Goal: Information Seeking & Learning: Learn about a topic

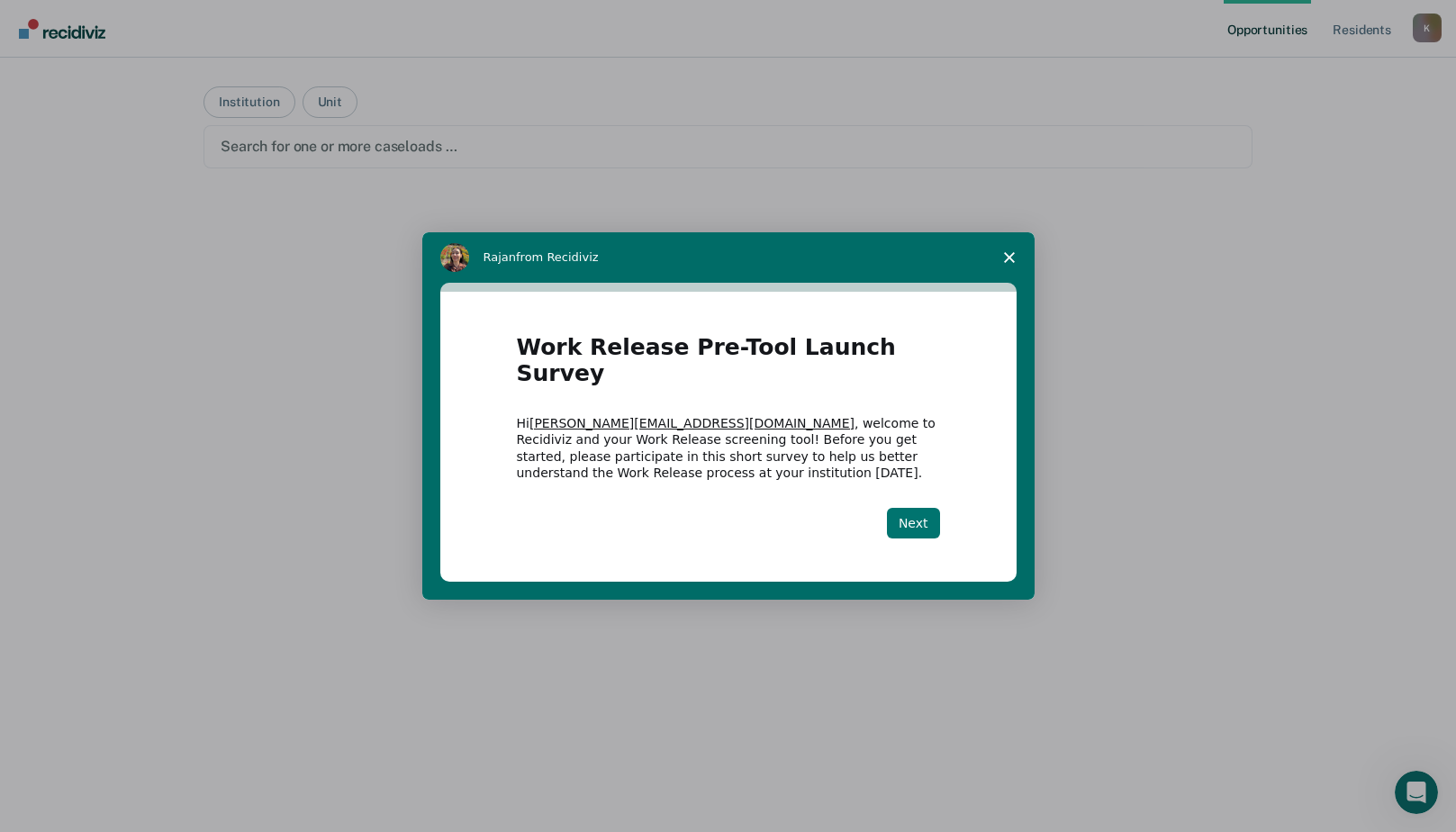
click at [908, 518] on button "Next" at bounding box center [913, 523] width 53 height 31
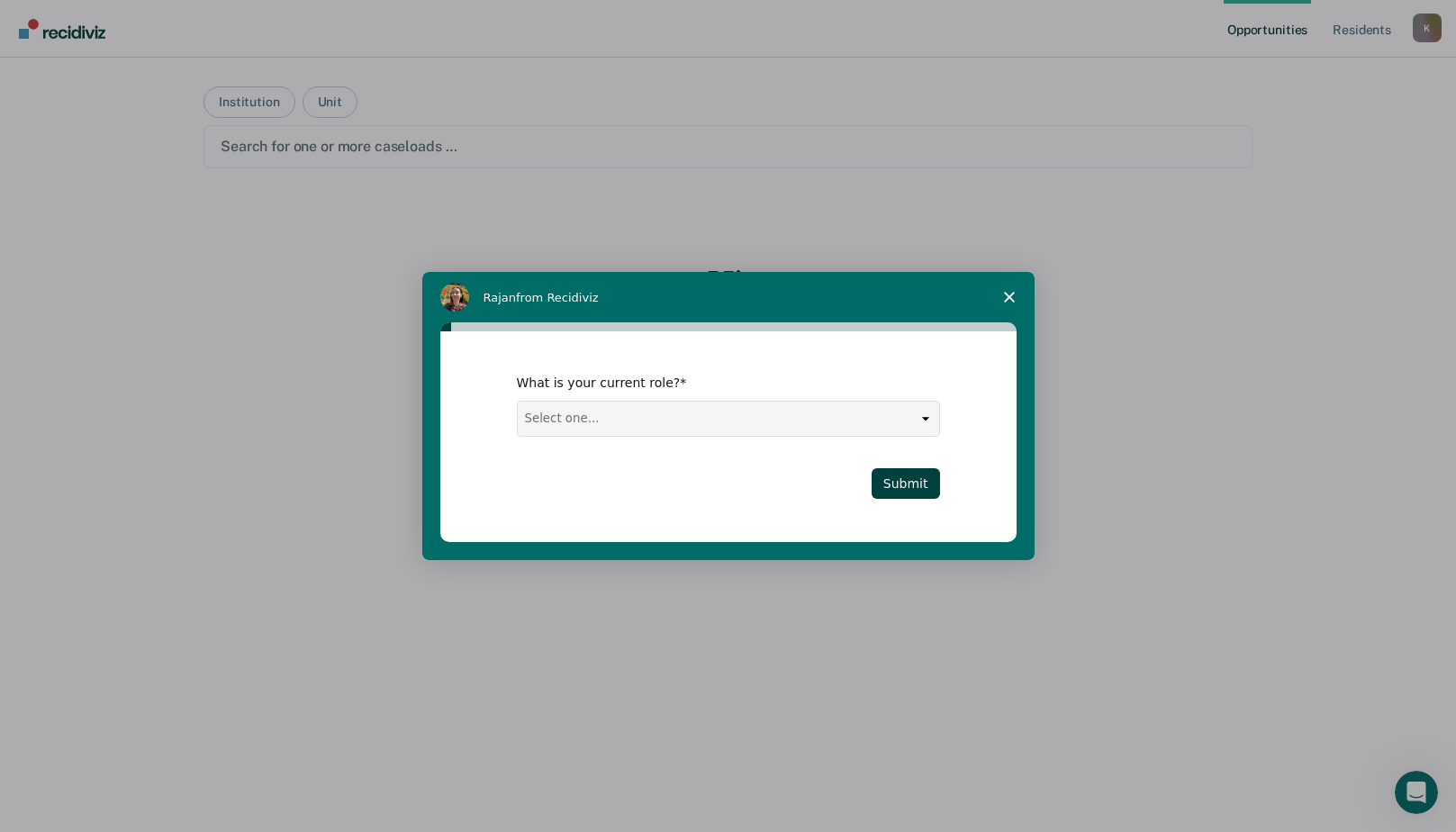
click at [920, 425] on select "Select one... Case Manager FUM Assistant Warden Warden" at bounding box center [728, 418] width 421 height 34
select select "FUM"
click at [518, 402] on select "Select one... Case Manager FUM Assistant Warden Warden" at bounding box center [728, 418] width 421 height 34
click at [906, 475] on button "Submit" at bounding box center [906, 483] width 68 height 31
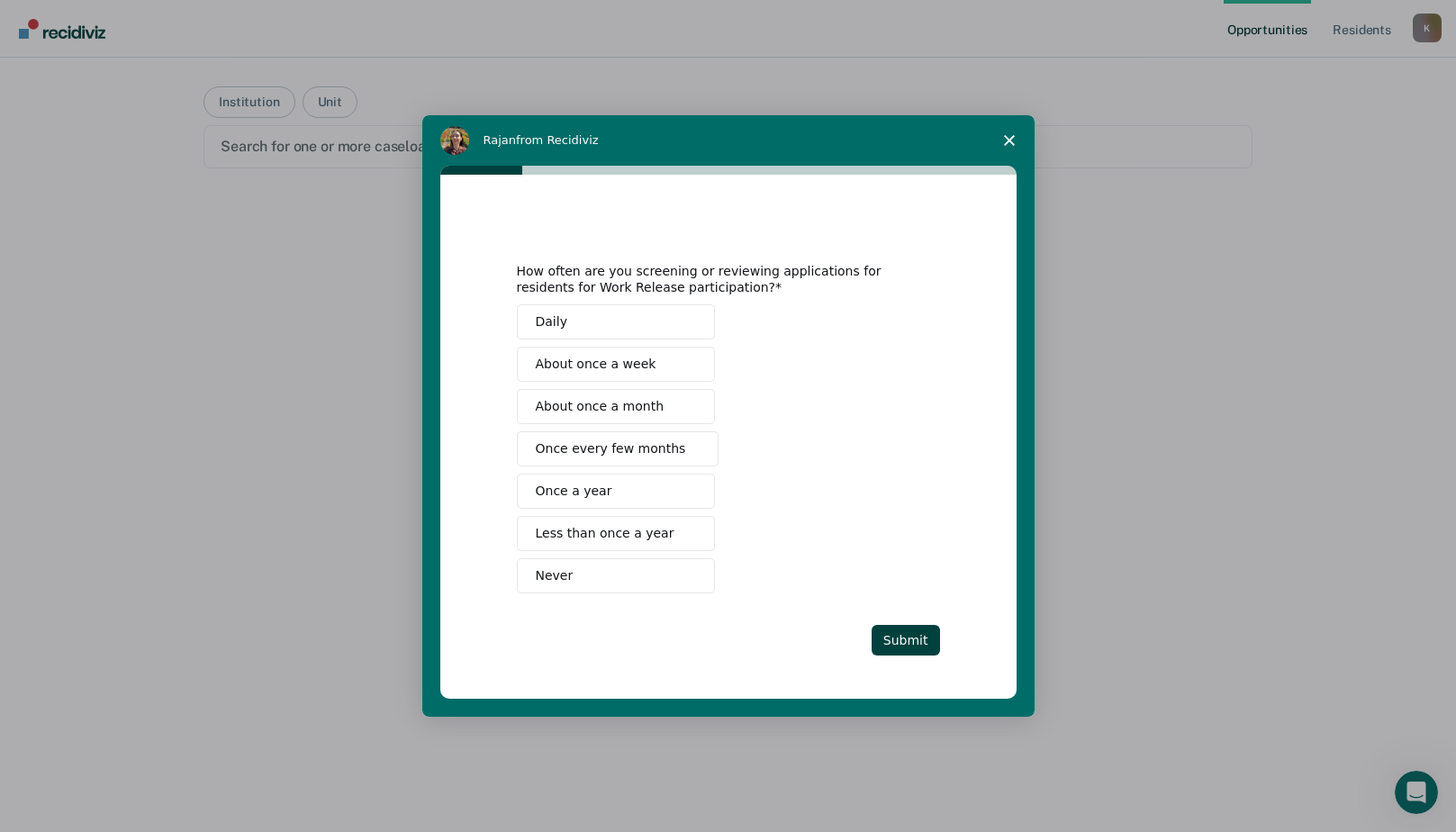
click at [638, 542] on span "Less than once a year" at bounding box center [605, 533] width 139 height 19
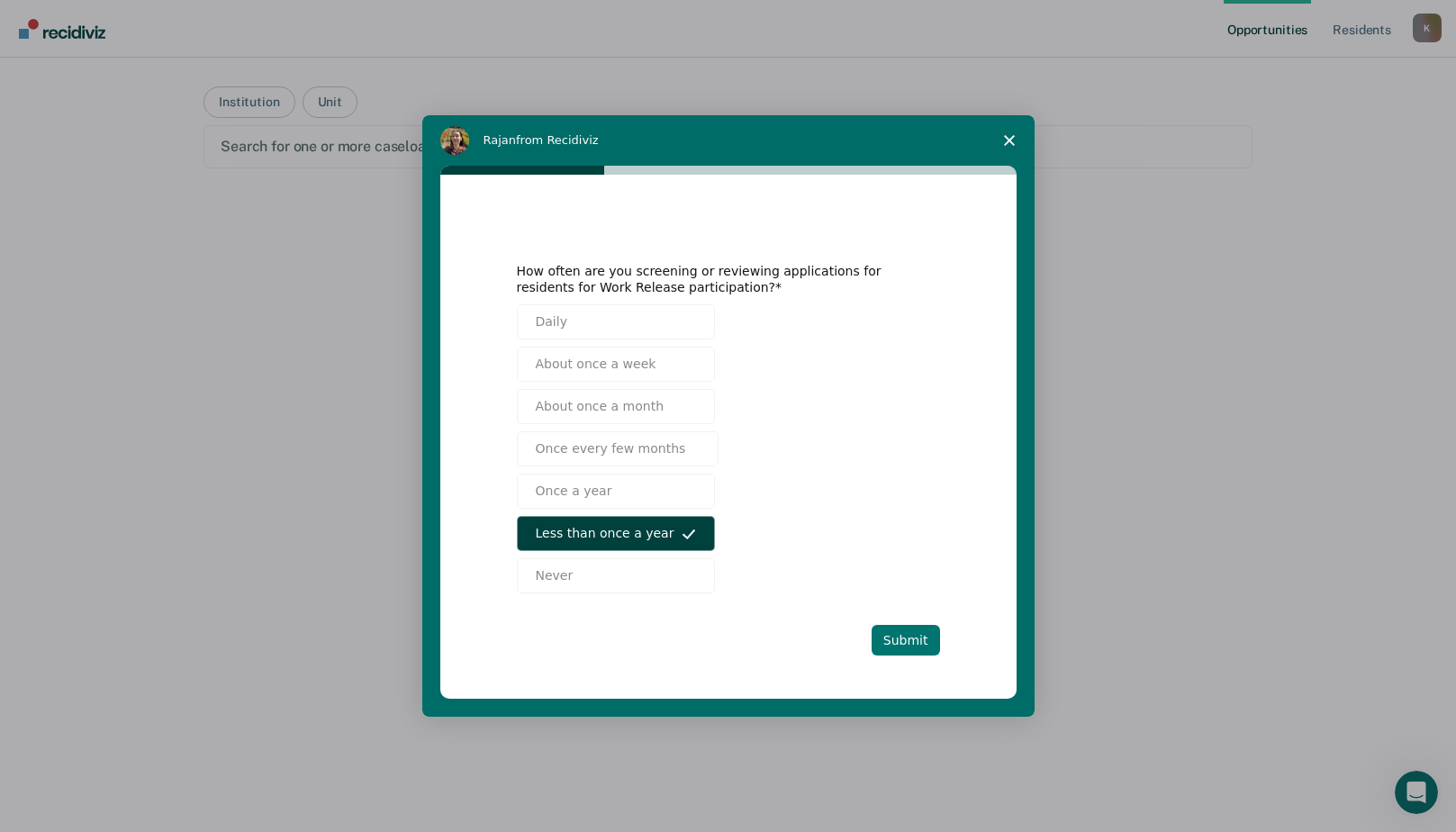
click at [926, 644] on button "Submit" at bounding box center [906, 640] width 68 height 31
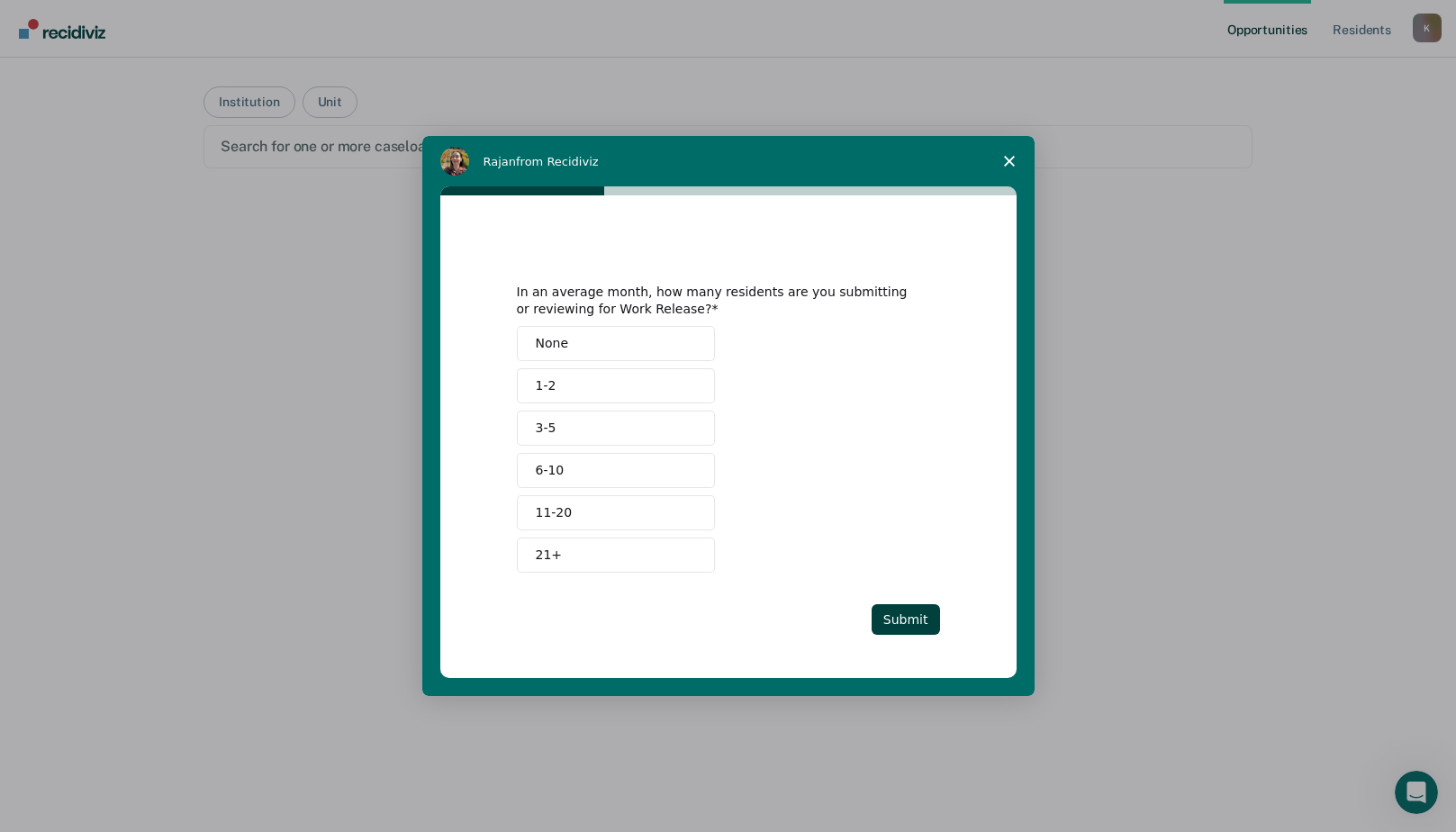
click at [600, 378] on button "1-2" at bounding box center [616, 386] width 198 height 35
click at [893, 623] on button "Submit" at bounding box center [906, 619] width 68 height 31
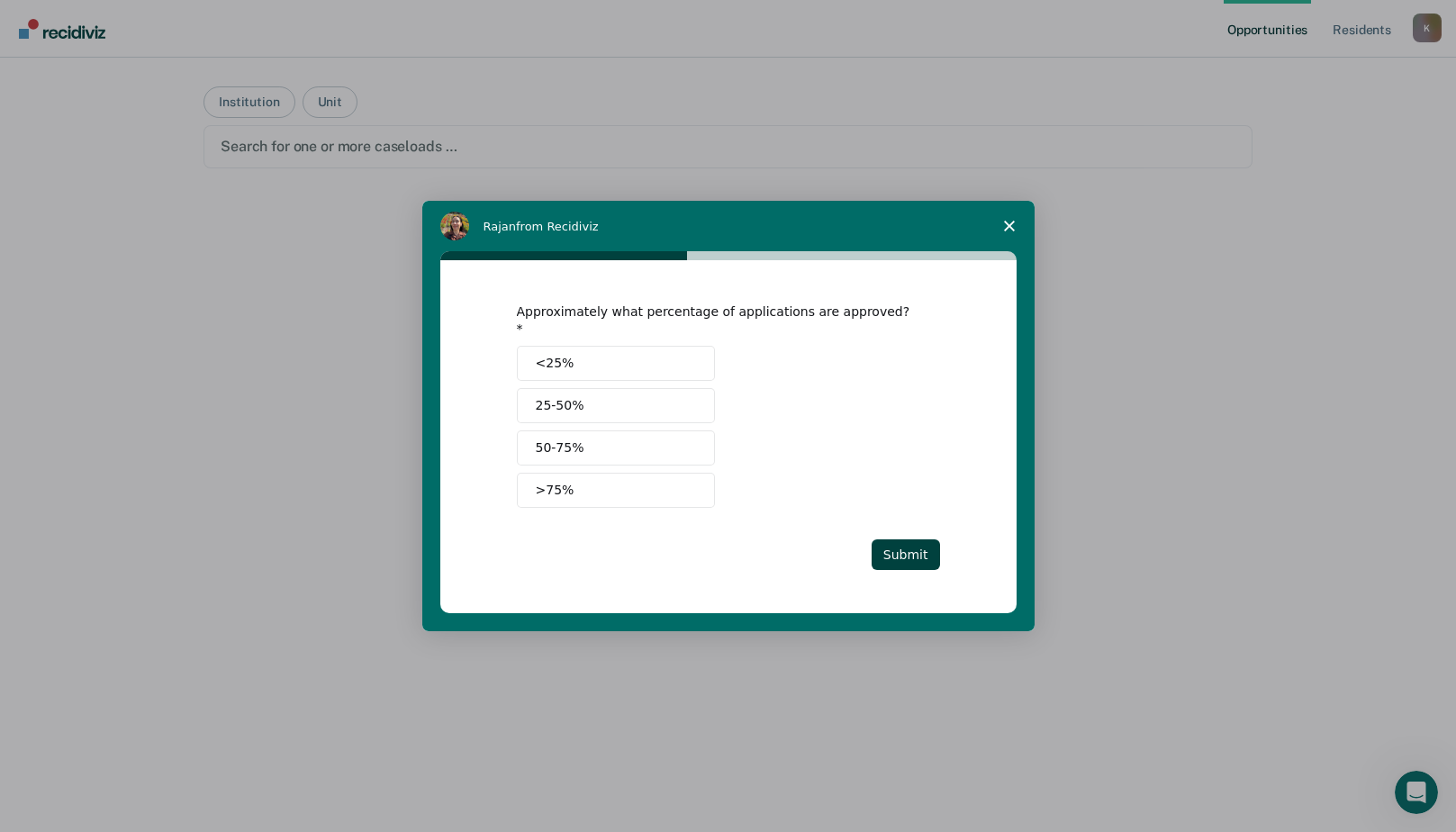
click at [596, 402] on button "25-50%" at bounding box center [616, 405] width 198 height 35
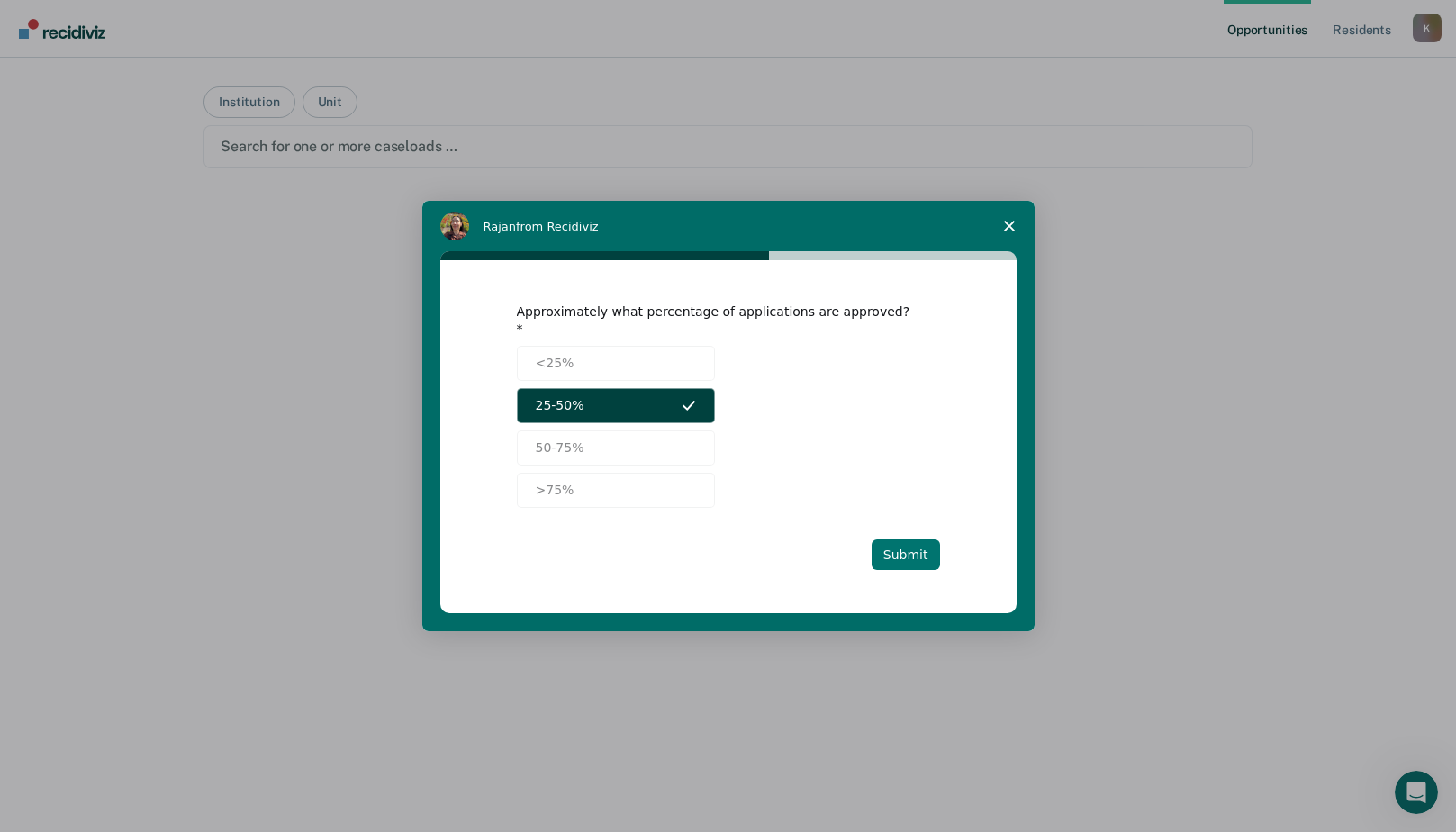
click at [923, 546] on button "Submit" at bounding box center [906, 554] width 68 height 31
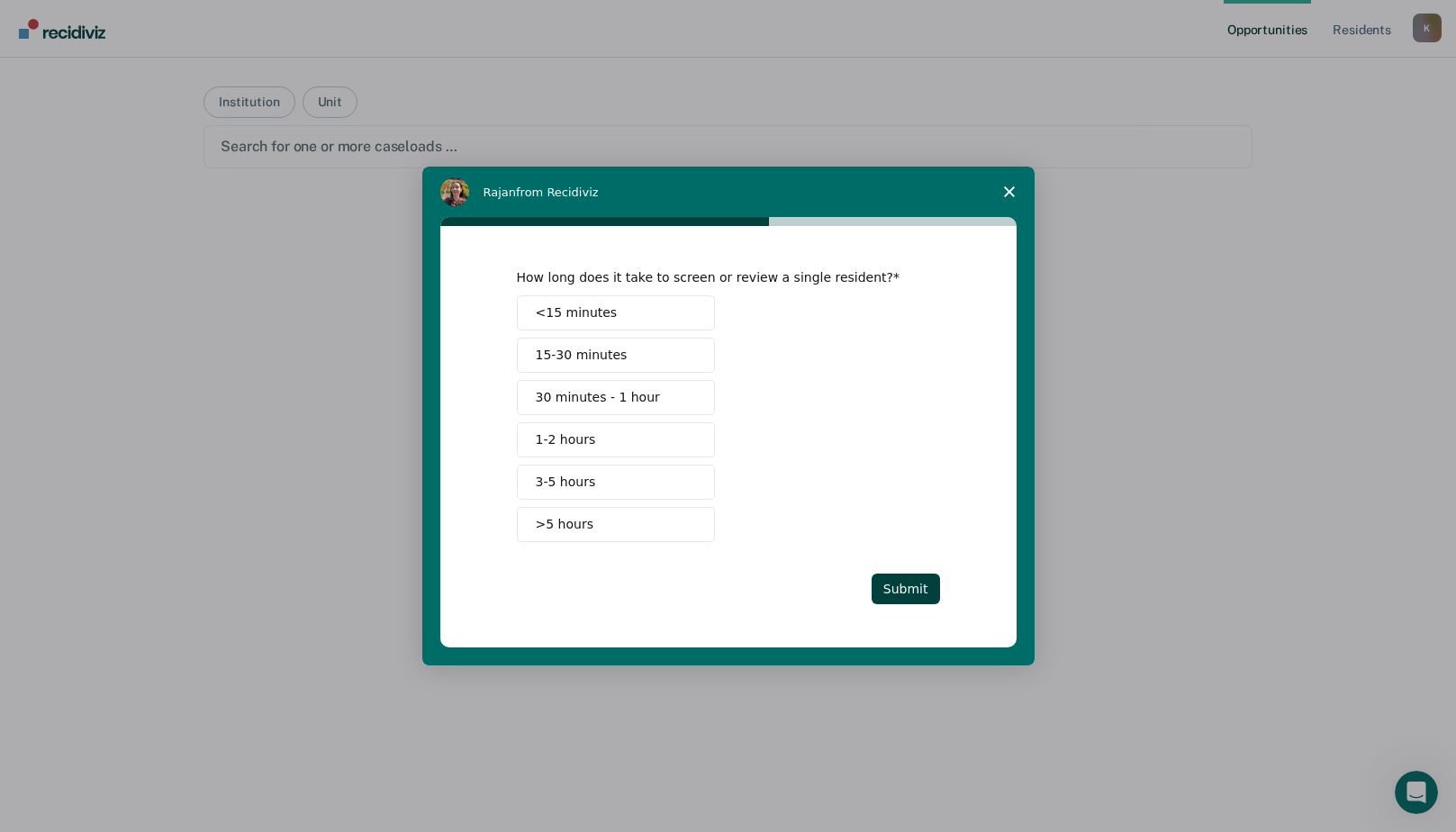
click at [625, 358] on button "15-30 minutes" at bounding box center [616, 355] width 198 height 35
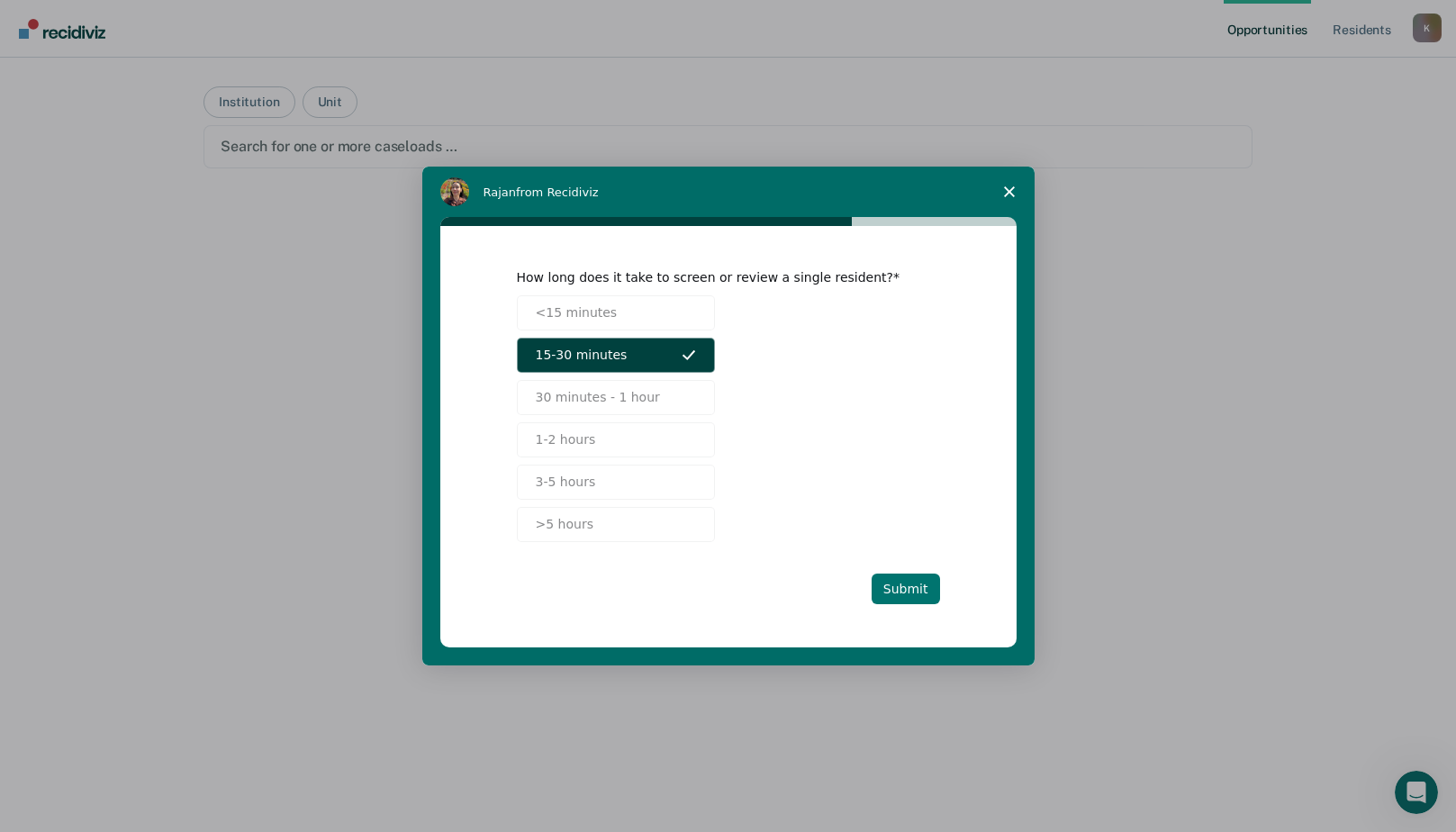
click at [910, 596] on button "Submit" at bounding box center [906, 589] width 68 height 31
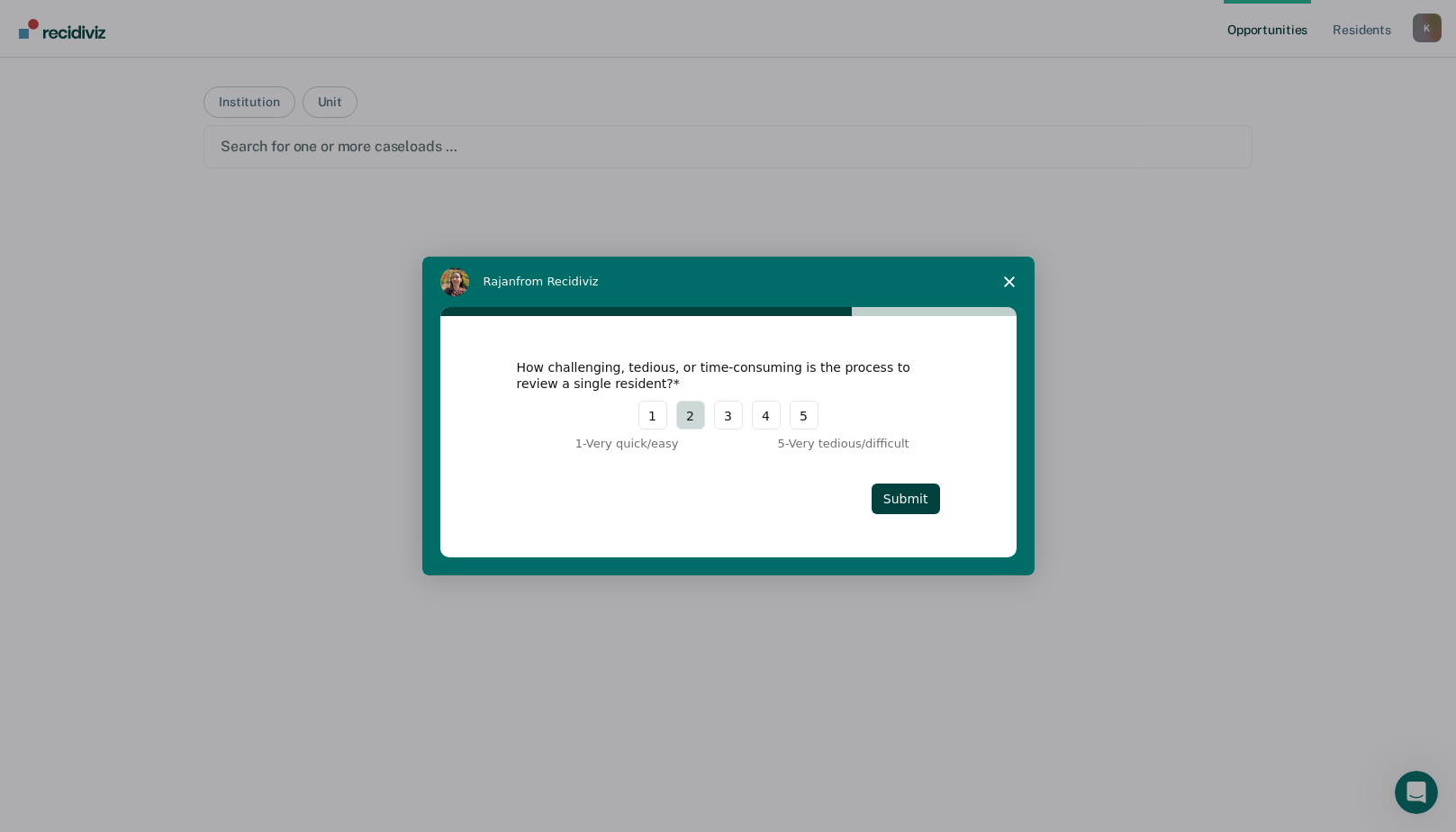
click at [689, 416] on button "2" at bounding box center [690, 415] width 29 height 29
click at [925, 500] on button "Submit" at bounding box center [906, 499] width 68 height 31
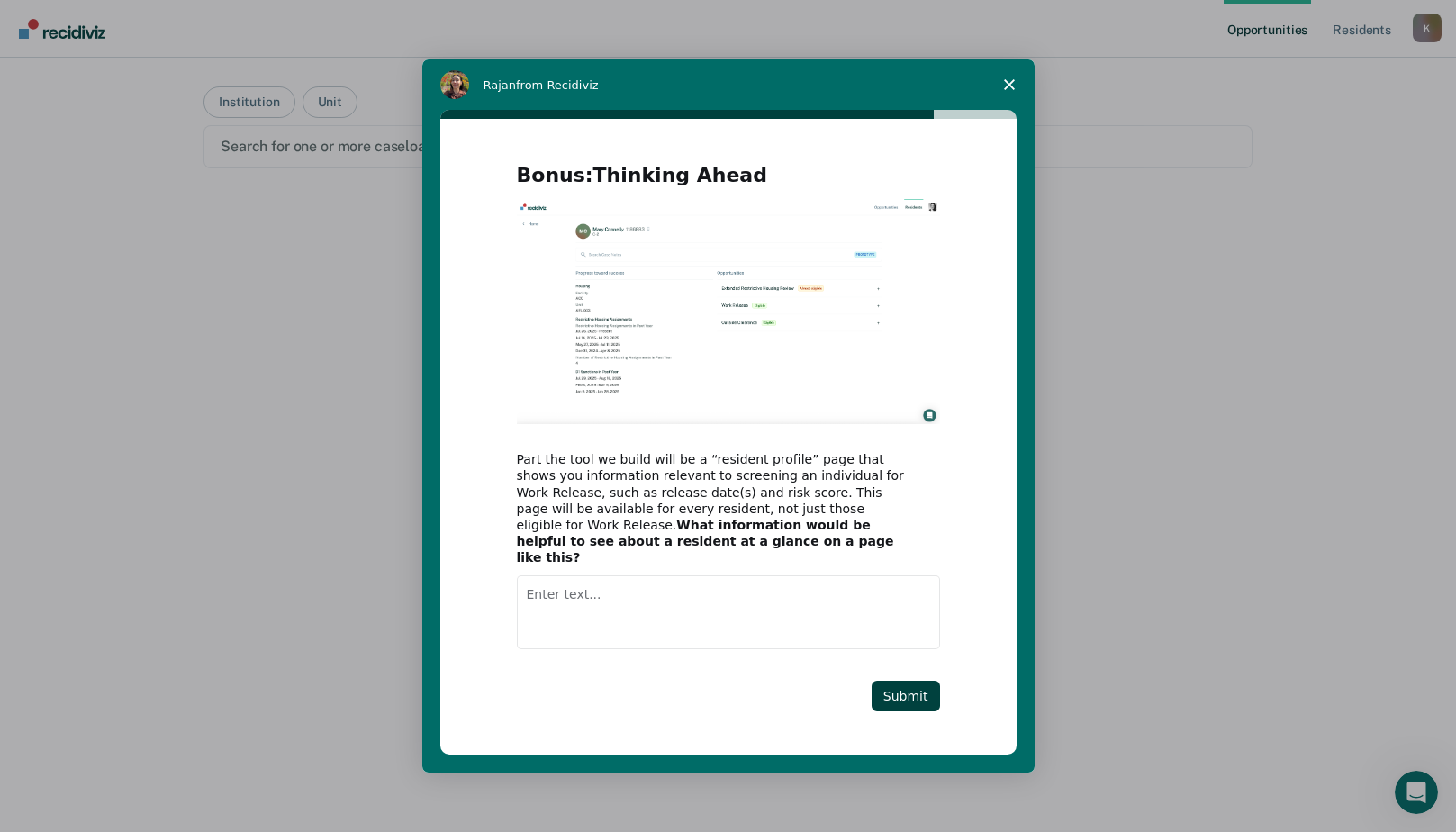
click at [705, 592] on textarea "Enter text..." at bounding box center [728, 613] width 423 height 74
type textarea "Prior offense"
click at [938, 691] on button "Submit" at bounding box center [906, 696] width 68 height 31
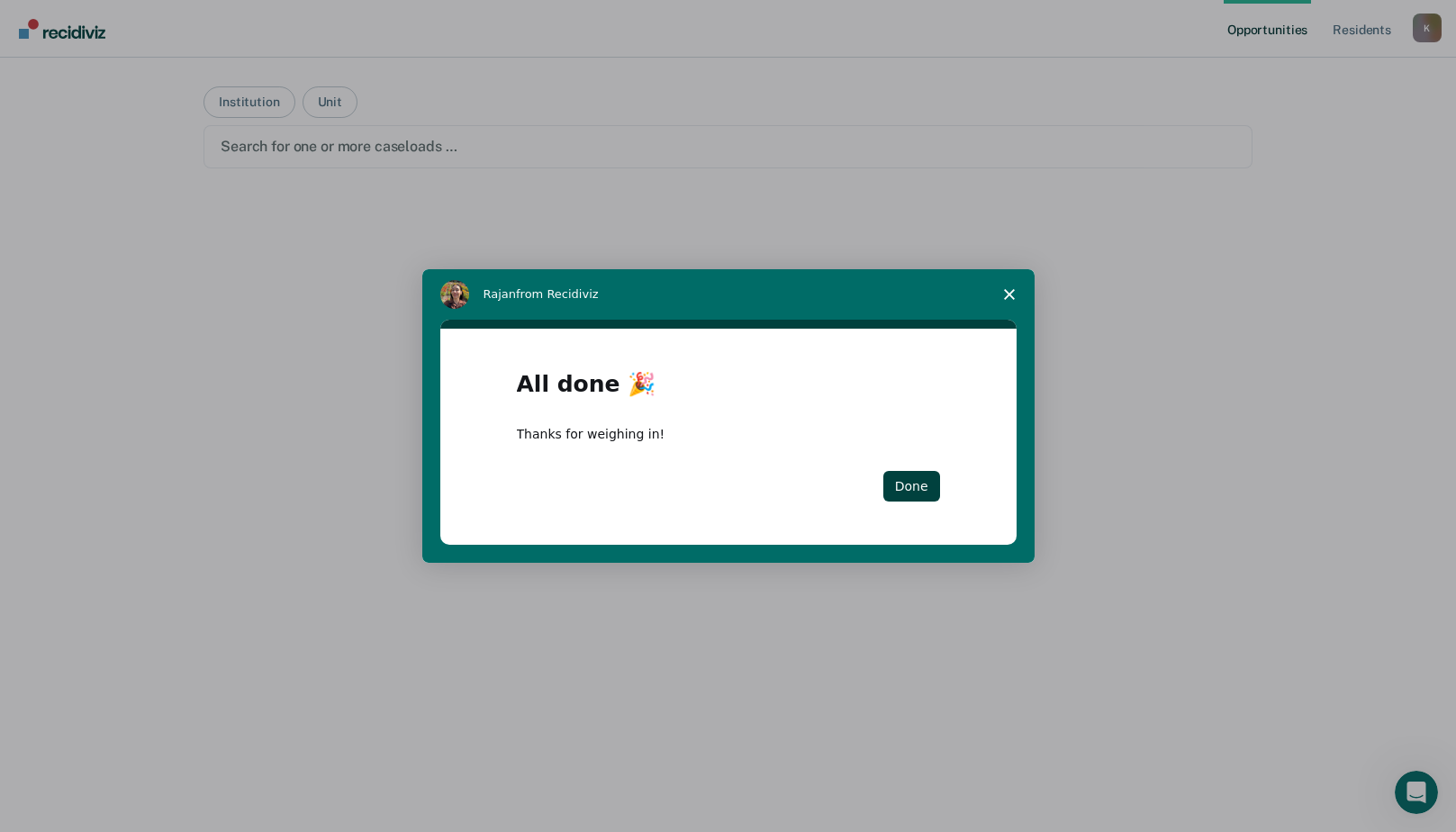
click at [920, 470] on div "All done 🎉 Thanks for weighing in! Done" at bounding box center [728, 437] width 423 height 130
click at [896, 495] on button "Done" at bounding box center [911, 486] width 56 height 31
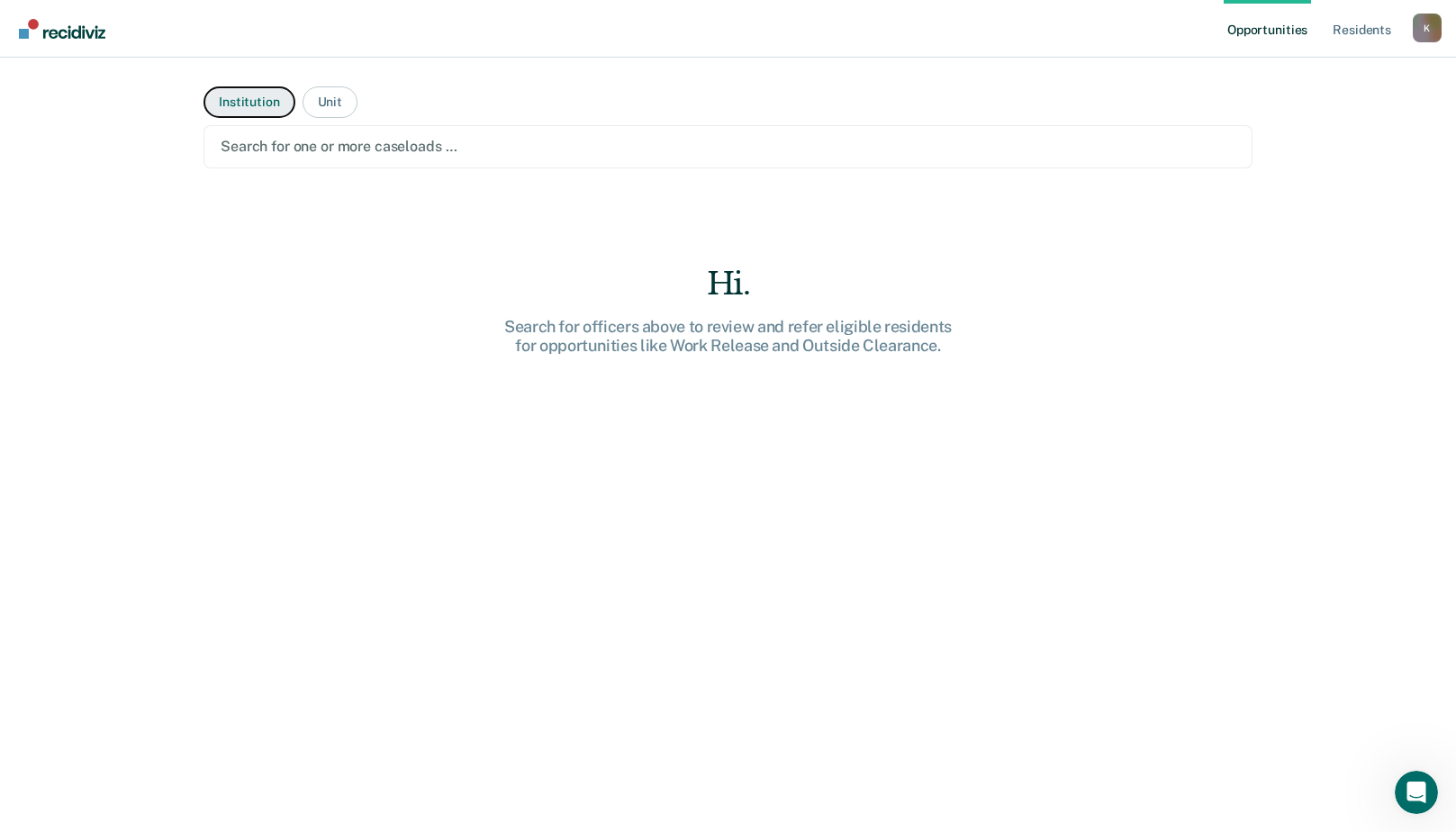
click at [253, 105] on button "Institution" at bounding box center [249, 102] width 91 height 31
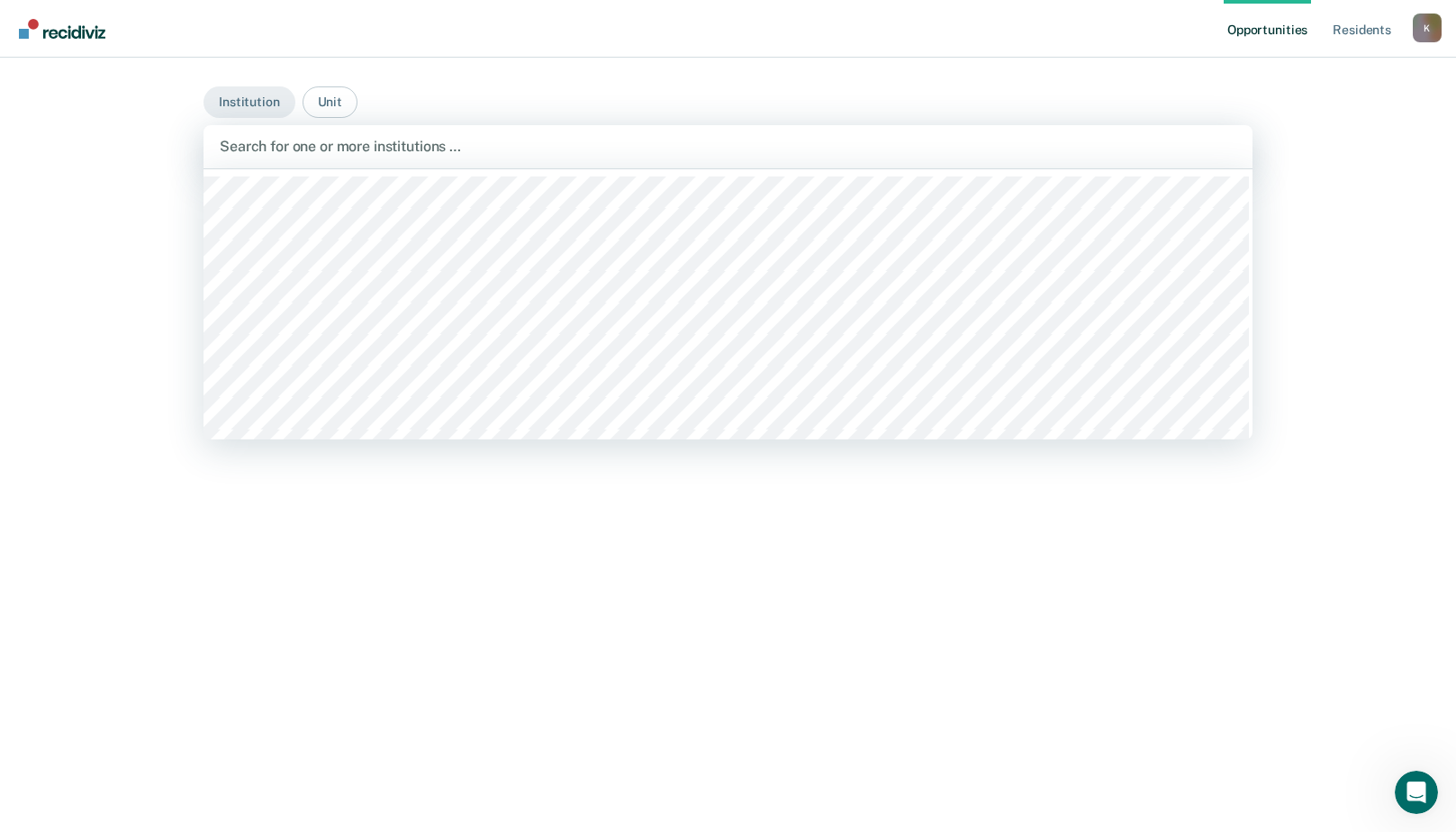
click at [253, 149] on div at bounding box center [727, 146] width 1017 height 20
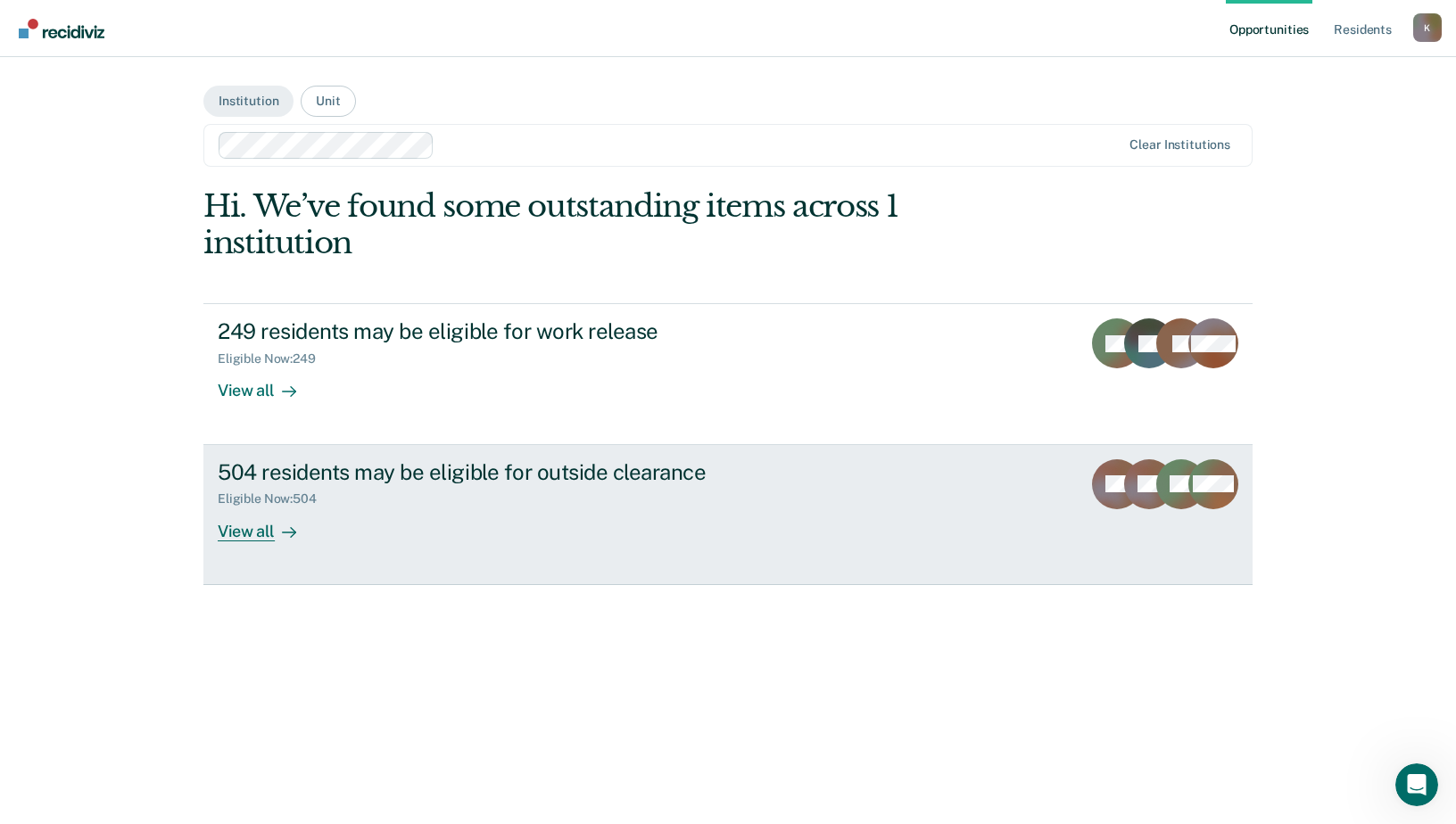
click at [484, 481] on div "504 residents may be eligible for outside clearance" at bounding box center [530, 472] width 626 height 26
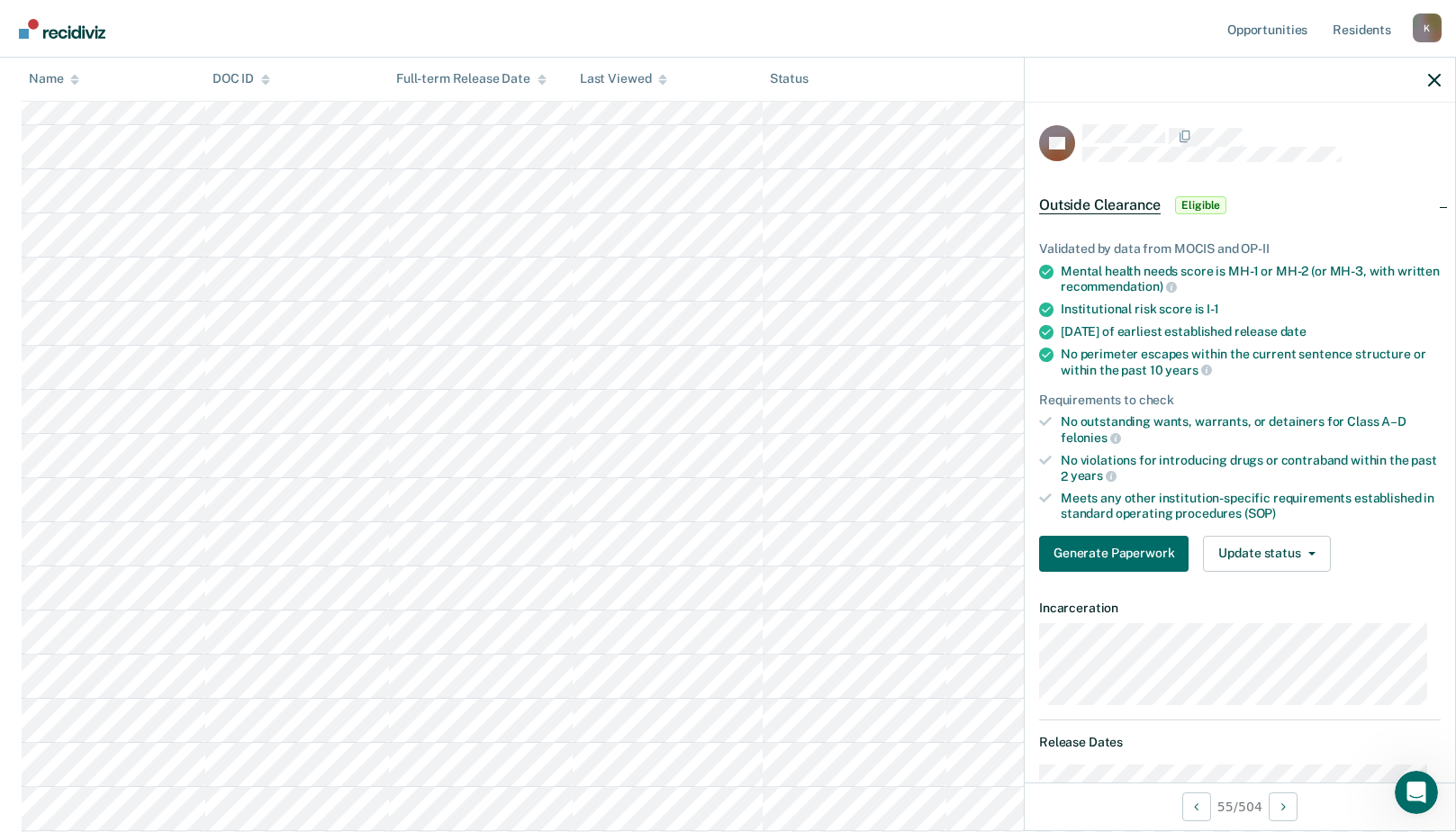
scroll to position [3693, 0]
